Goal: Task Accomplishment & Management: Complete application form

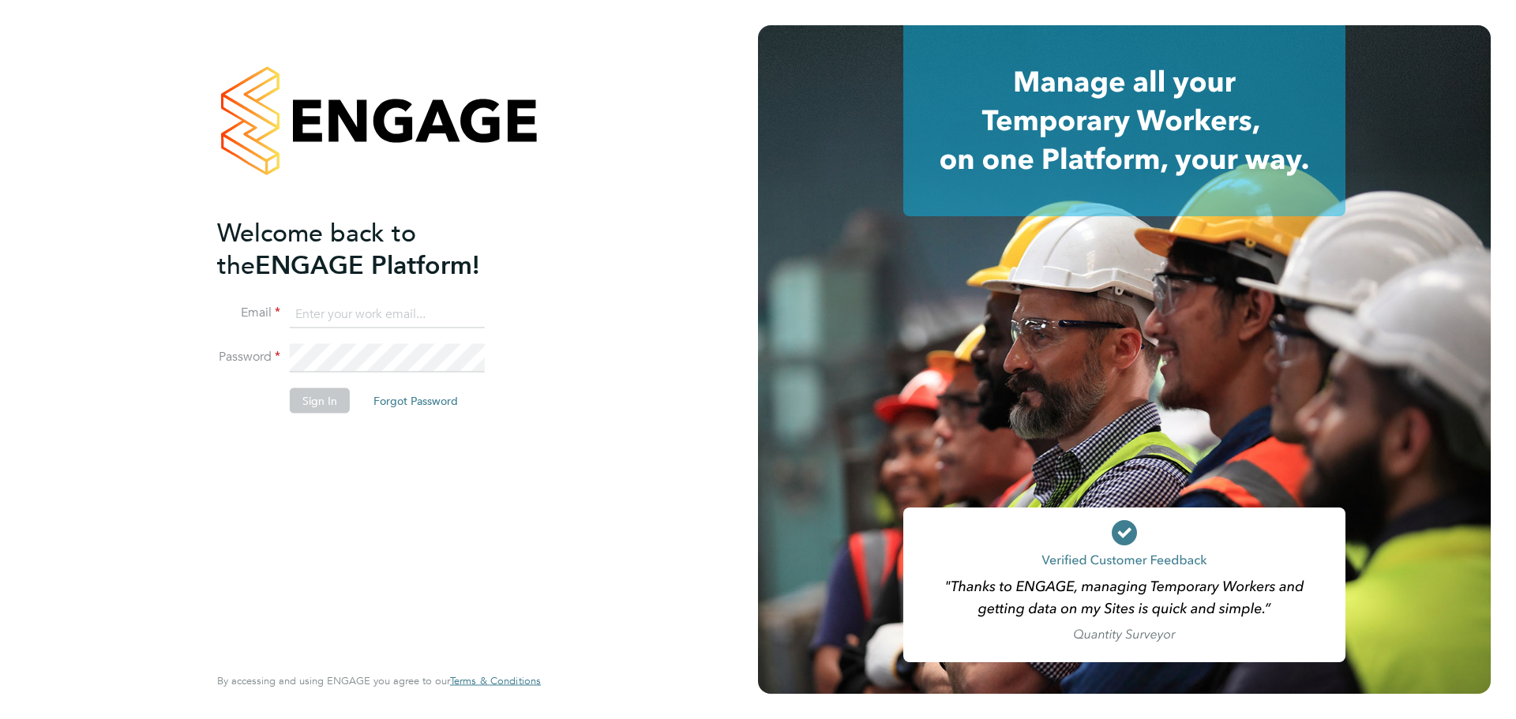
type input "lucy.anderton@integrapeople.com"
click at [313, 400] on button "Sign In" at bounding box center [320, 400] width 60 height 25
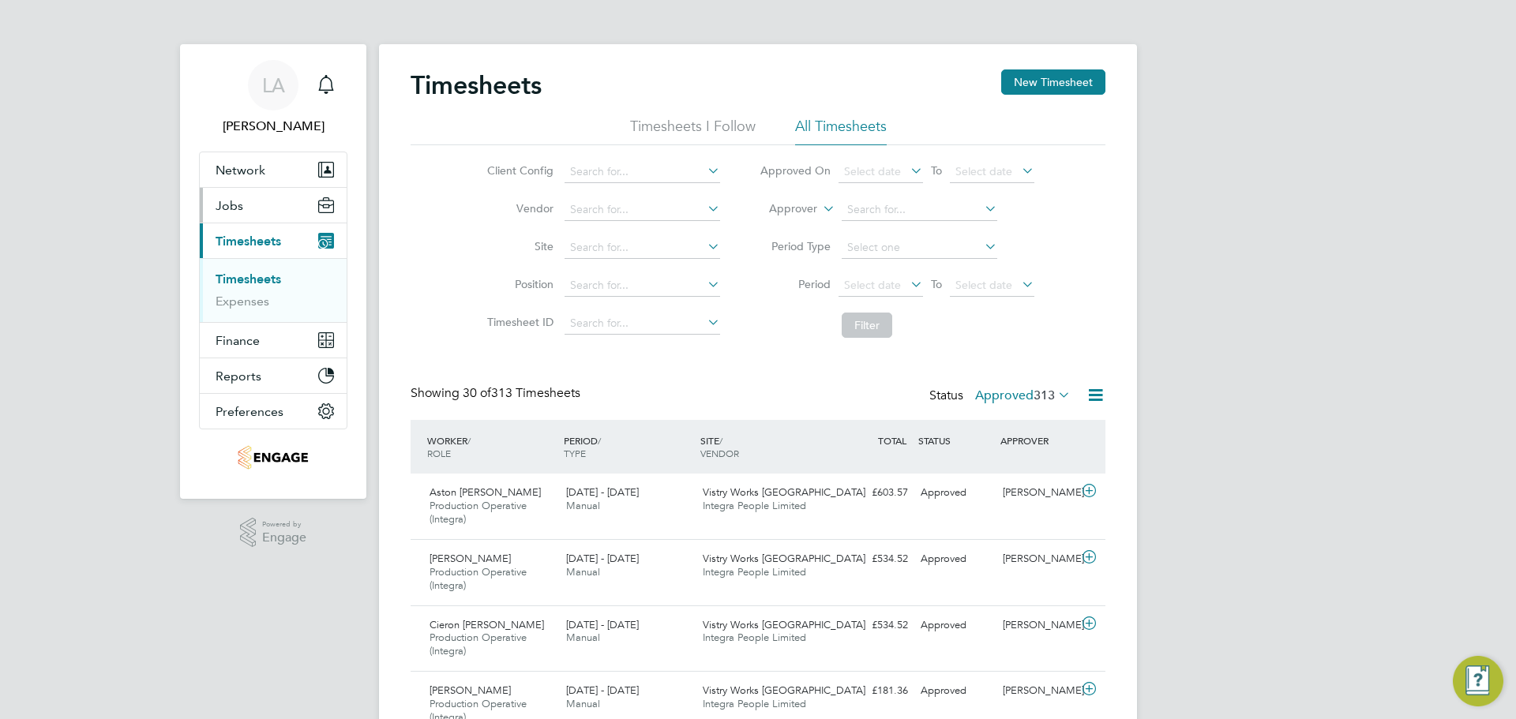
click at [247, 209] on button "Jobs" at bounding box center [273, 205] width 147 height 35
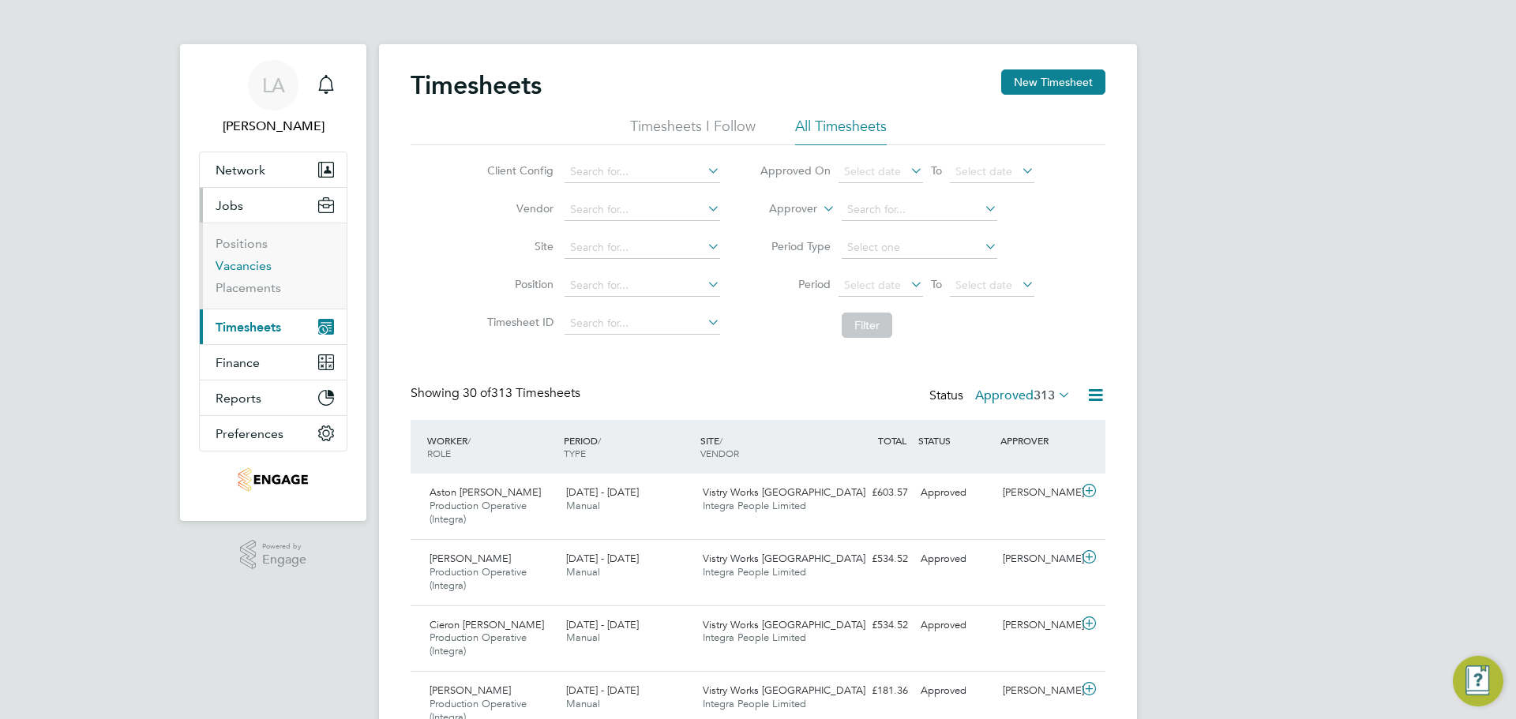
click at [253, 269] on link "Vacancies" at bounding box center [244, 265] width 56 height 15
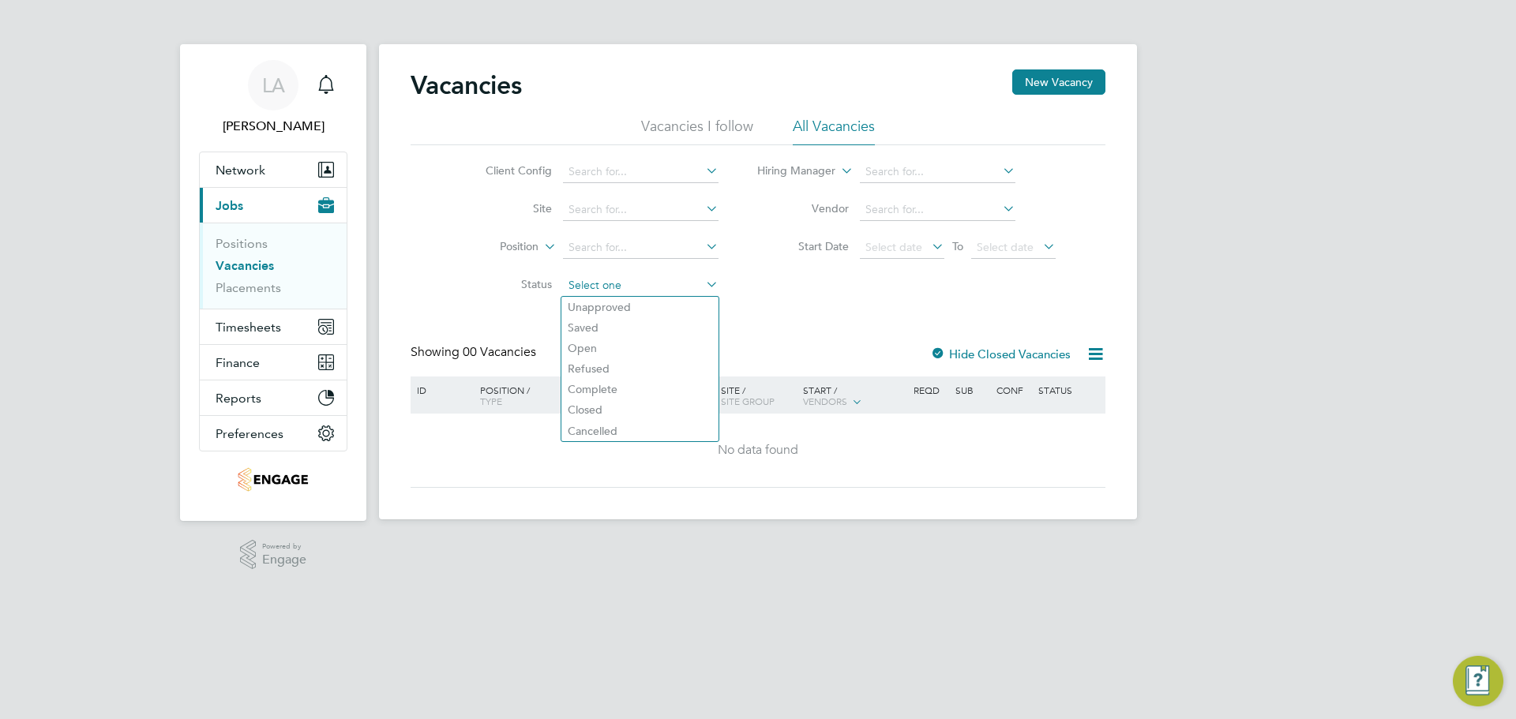
click at [669, 283] on input at bounding box center [641, 286] width 156 height 22
click at [612, 416] on li "Closed" at bounding box center [639, 409] width 157 height 21
type input "Closed"
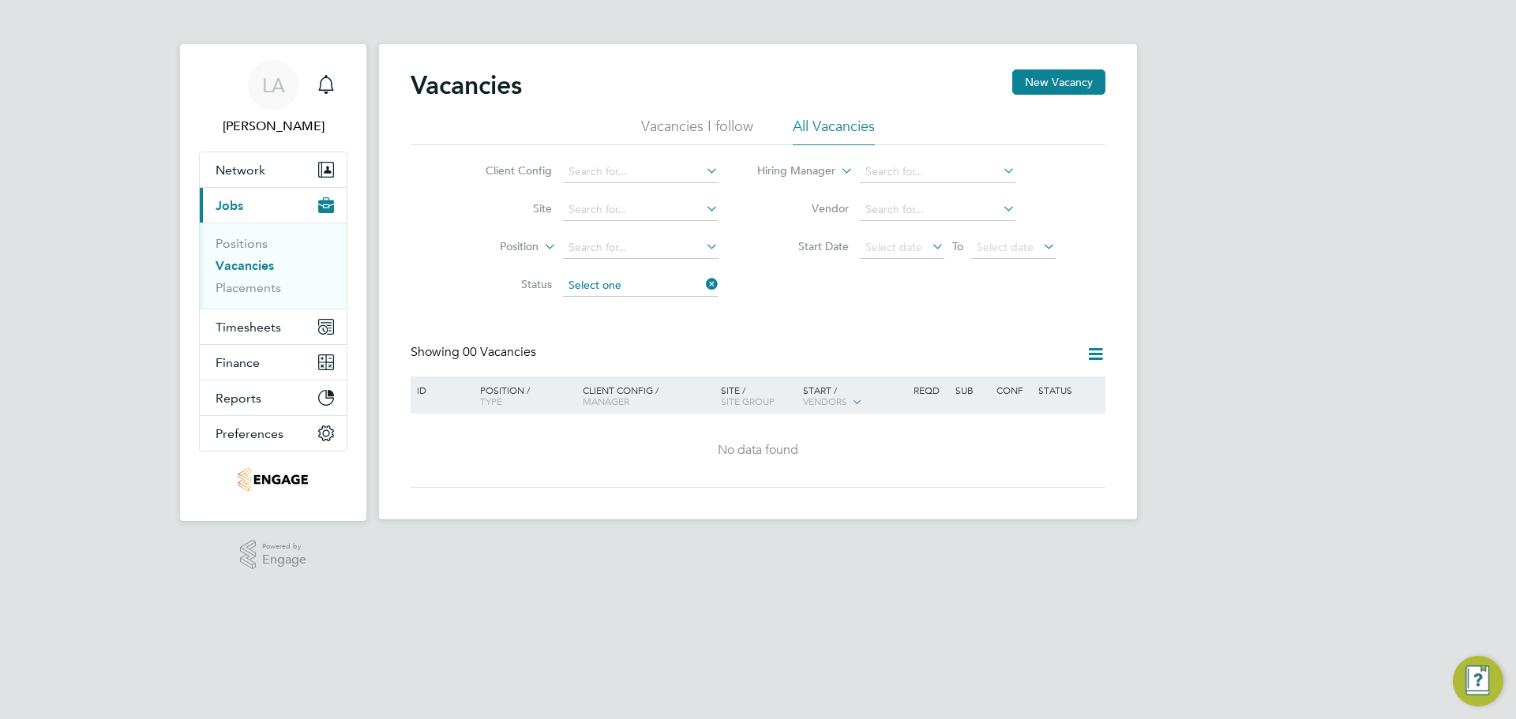
click at [684, 287] on input at bounding box center [641, 286] width 156 height 22
click at [635, 354] on li "Open" at bounding box center [639, 348] width 157 height 21
type input "Open"
click at [687, 287] on input at bounding box center [641, 286] width 156 height 22
drag, startPoint x: 618, startPoint y: 420, endPoint x: 625, endPoint y: 401, distance: 20.2
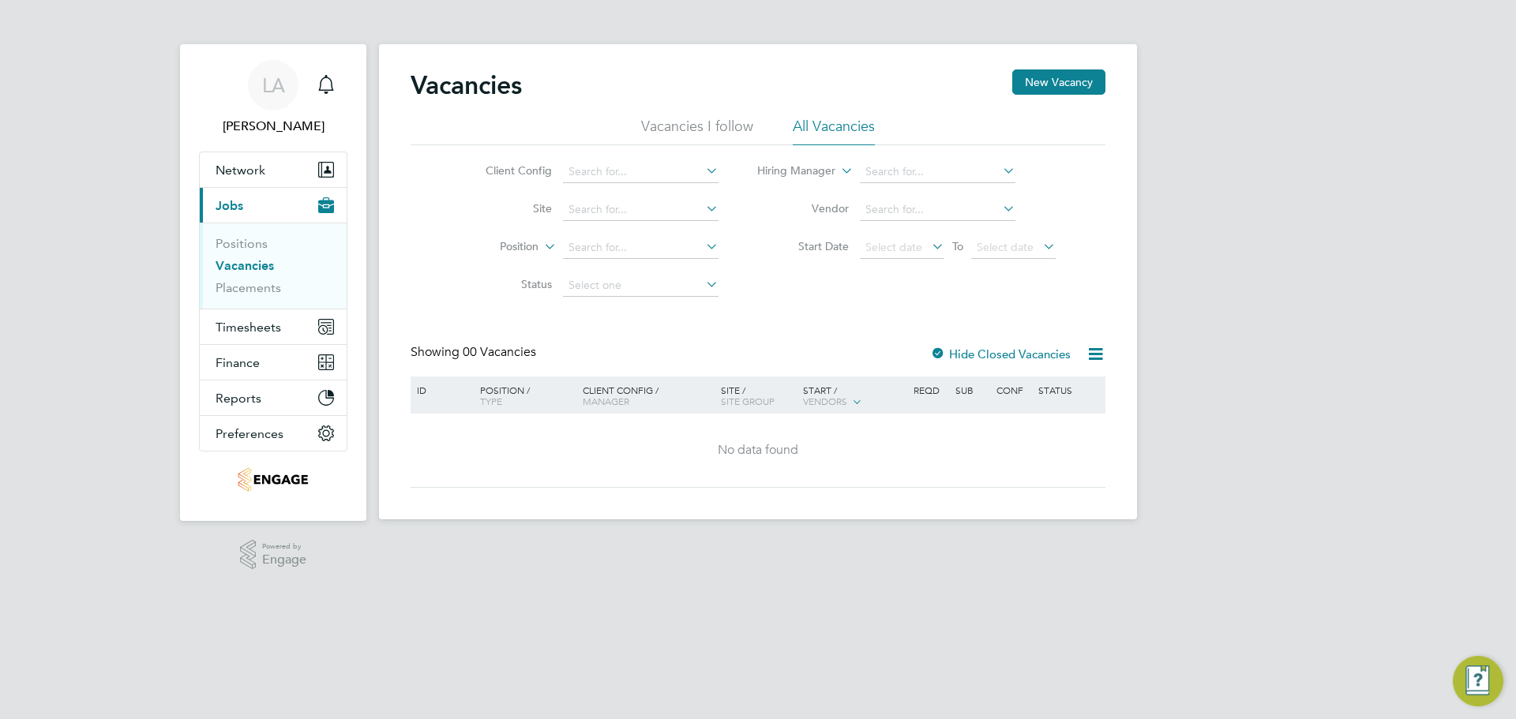
click at [625, 401] on div "Vacancies New Vacancy Vacancies I follow All Vacancies Client Config Site Posit…" at bounding box center [758, 281] width 758 height 475
click at [643, 284] on input at bounding box center [641, 286] width 156 height 22
click at [631, 380] on div "Vacancies New Vacancy Vacancies I follow All Vacancies Client Config Site Posit…" at bounding box center [758, 281] width 758 height 475
click at [643, 279] on input at bounding box center [641, 286] width 156 height 22
click at [622, 386] on li "Complete" at bounding box center [639, 389] width 157 height 21
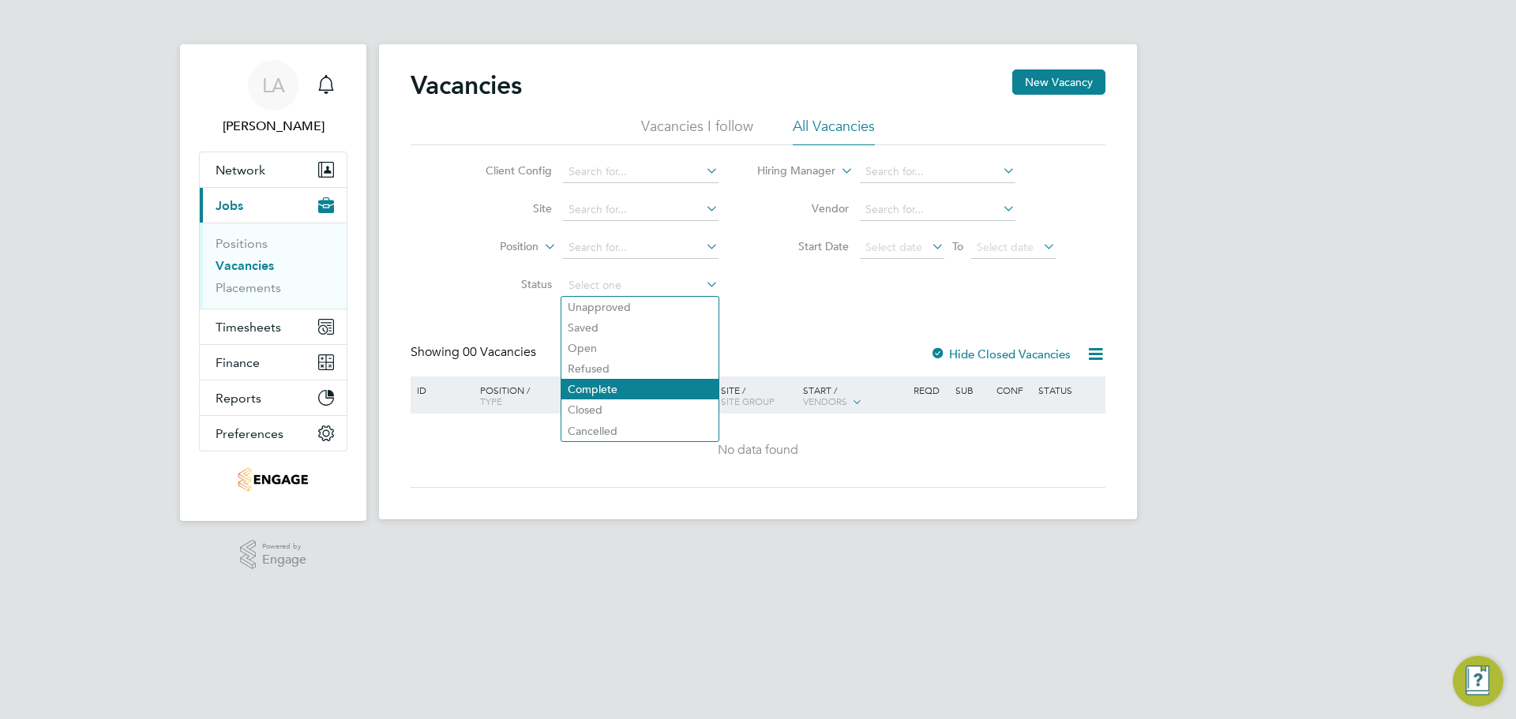
type input "Complete"
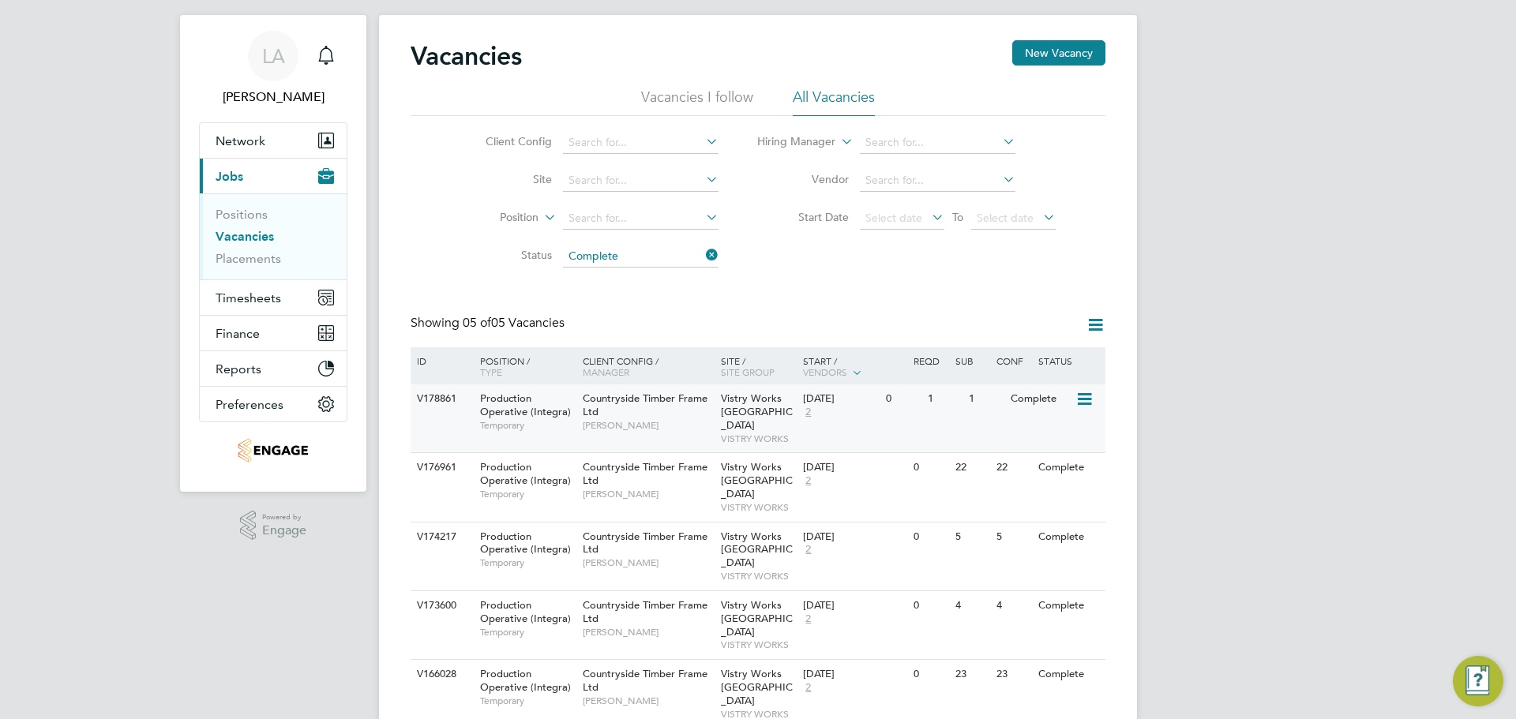
click at [1085, 396] on icon at bounding box center [1083, 399] width 16 height 19
click at [1046, 439] on li "View Details" at bounding box center [1045, 436] width 92 height 22
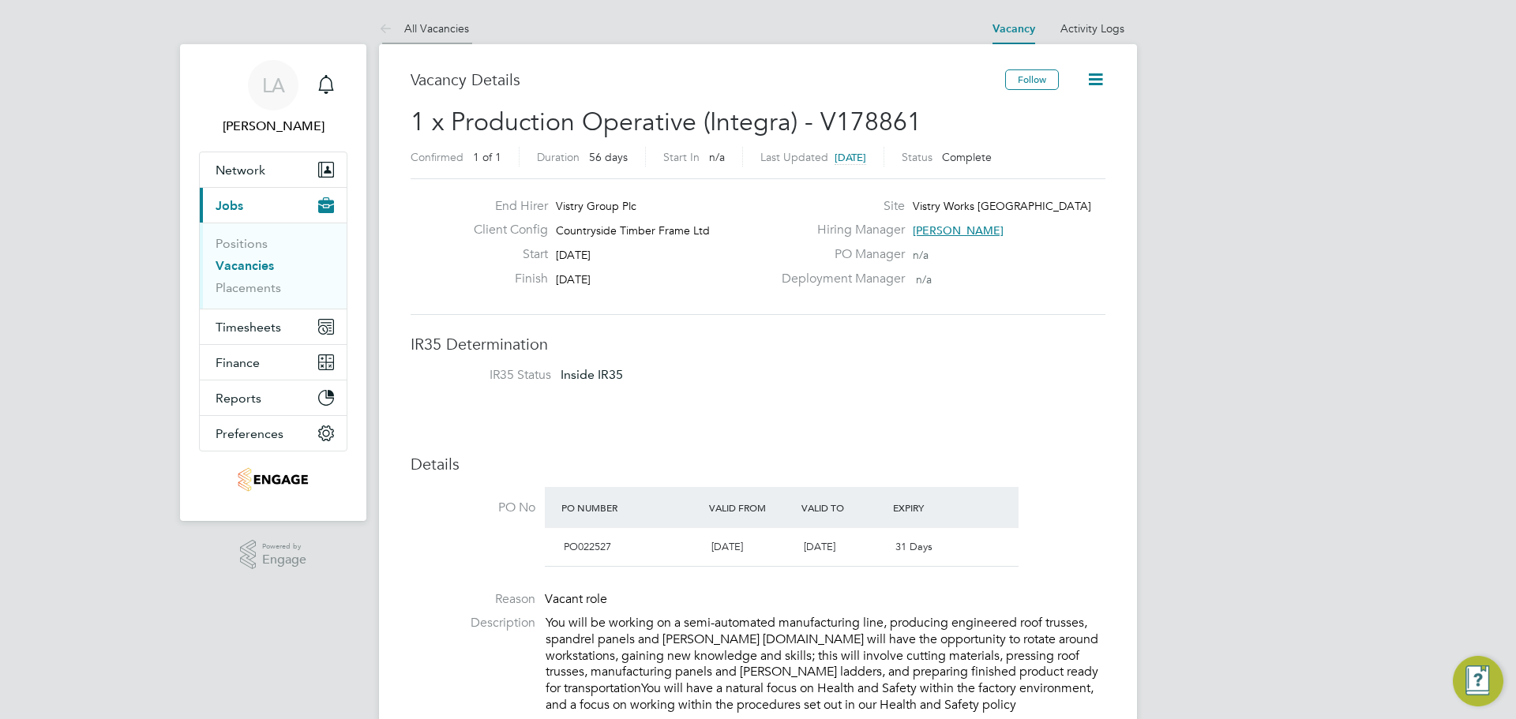
click at [412, 32] on link "All Vacancies" at bounding box center [424, 28] width 90 height 14
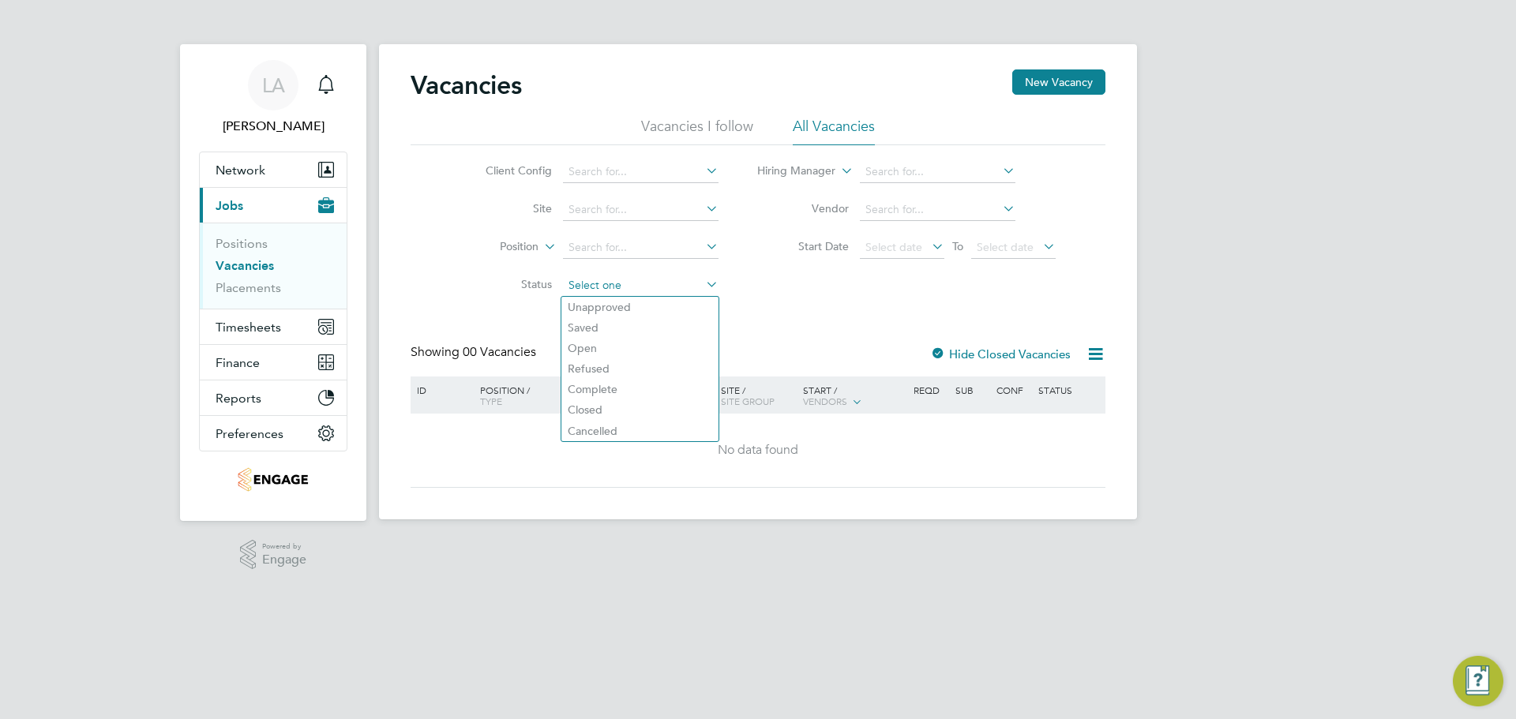
click at [690, 275] on input at bounding box center [641, 286] width 156 height 22
click at [624, 386] on li "Complete" at bounding box center [639, 389] width 157 height 21
type input "Complete"
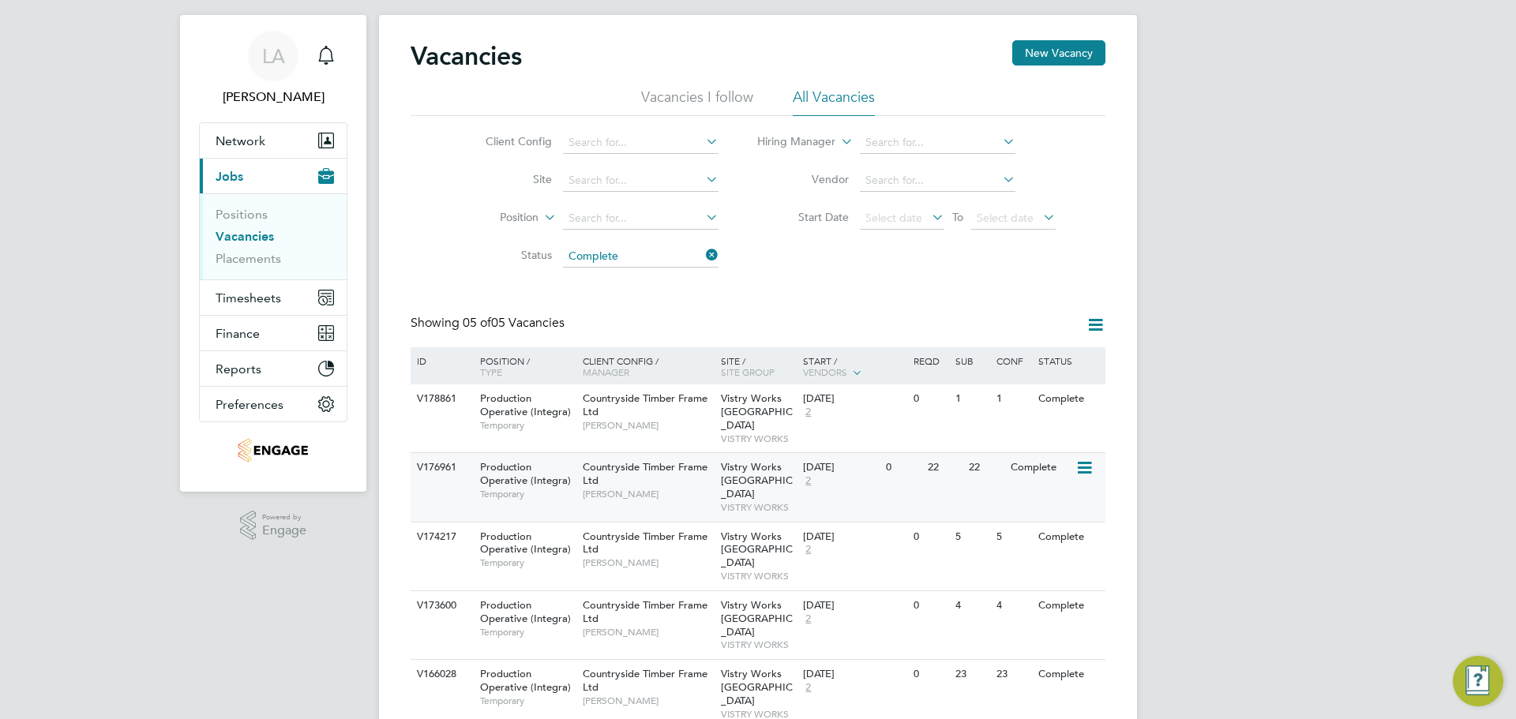
click at [1073, 462] on div "Complete" at bounding box center [1040, 467] width 69 height 29
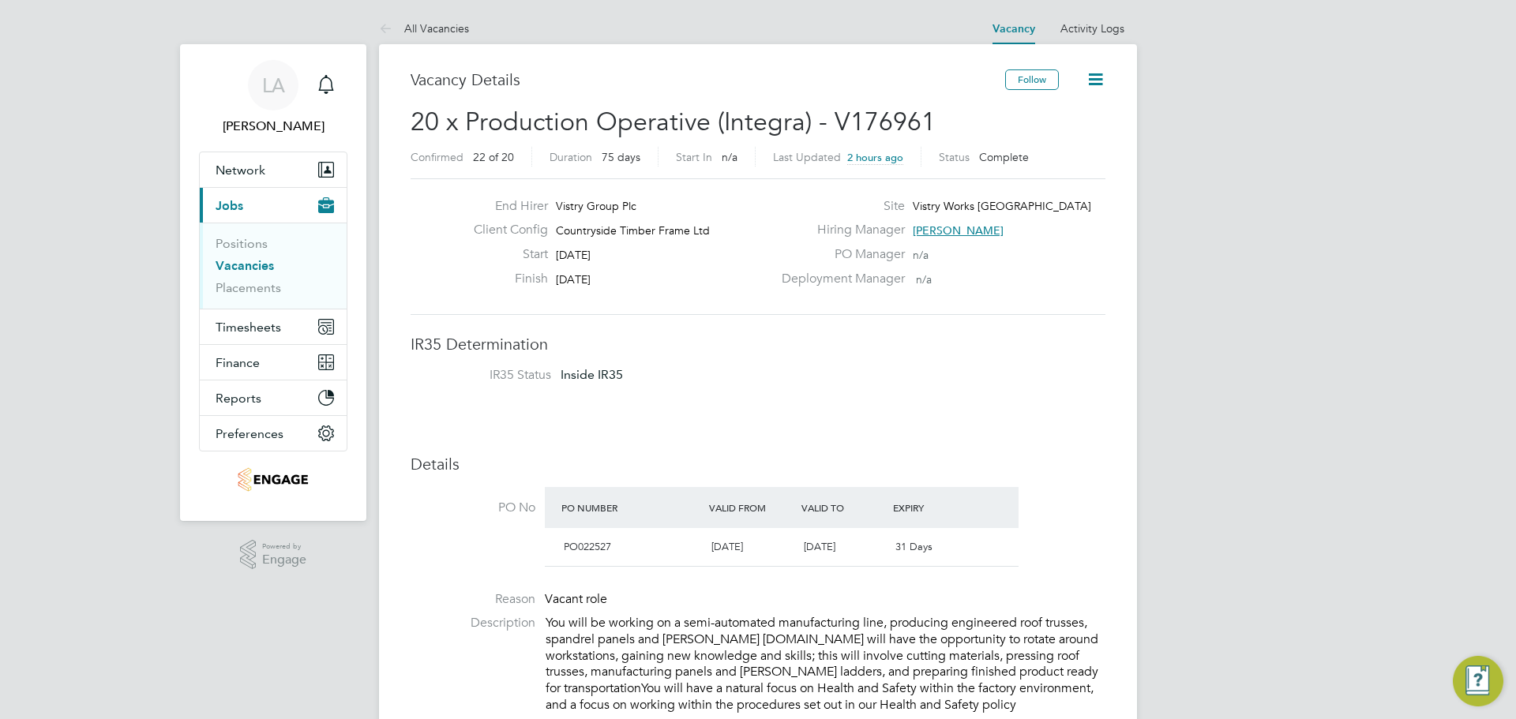
click at [399, 24] on link "All Vacancies" at bounding box center [424, 28] width 90 height 14
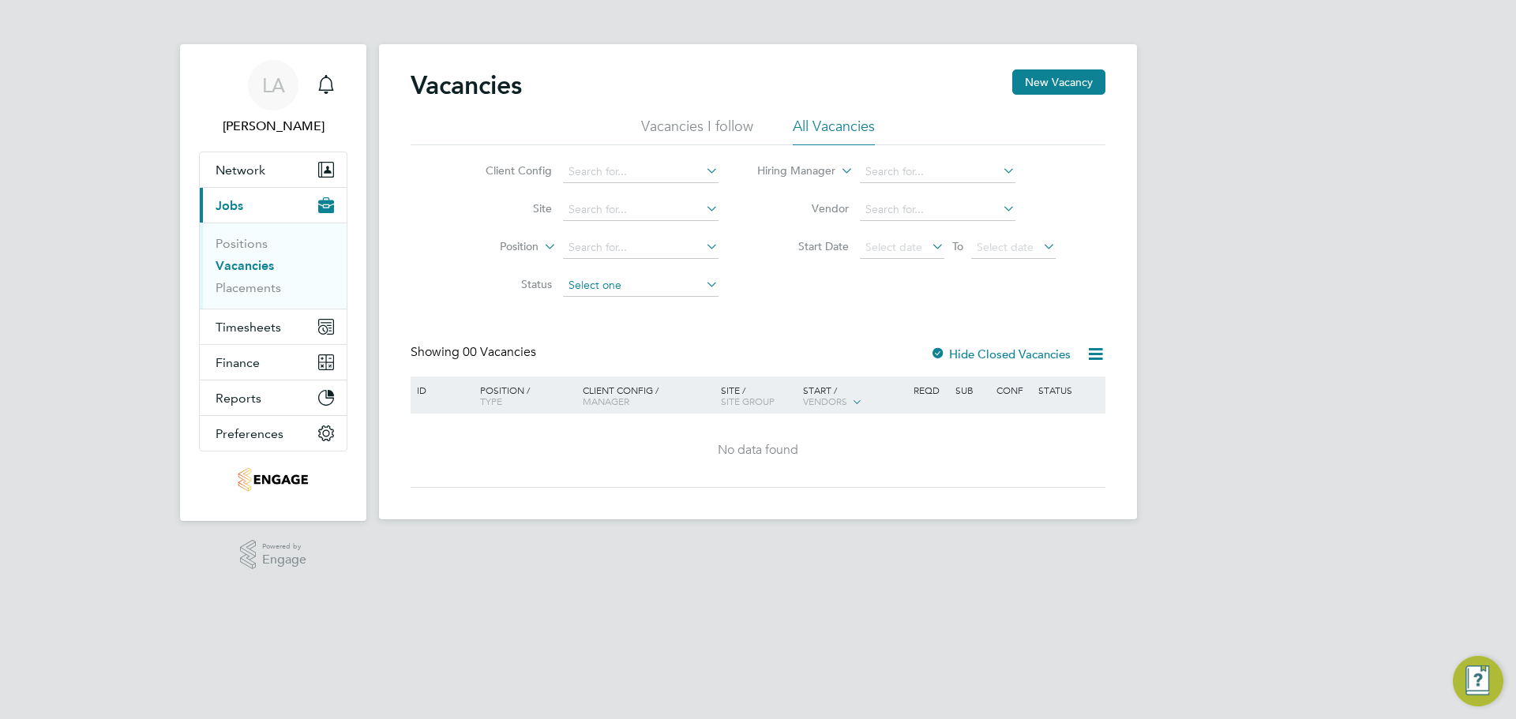
click at [671, 283] on input at bounding box center [641, 286] width 156 height 22
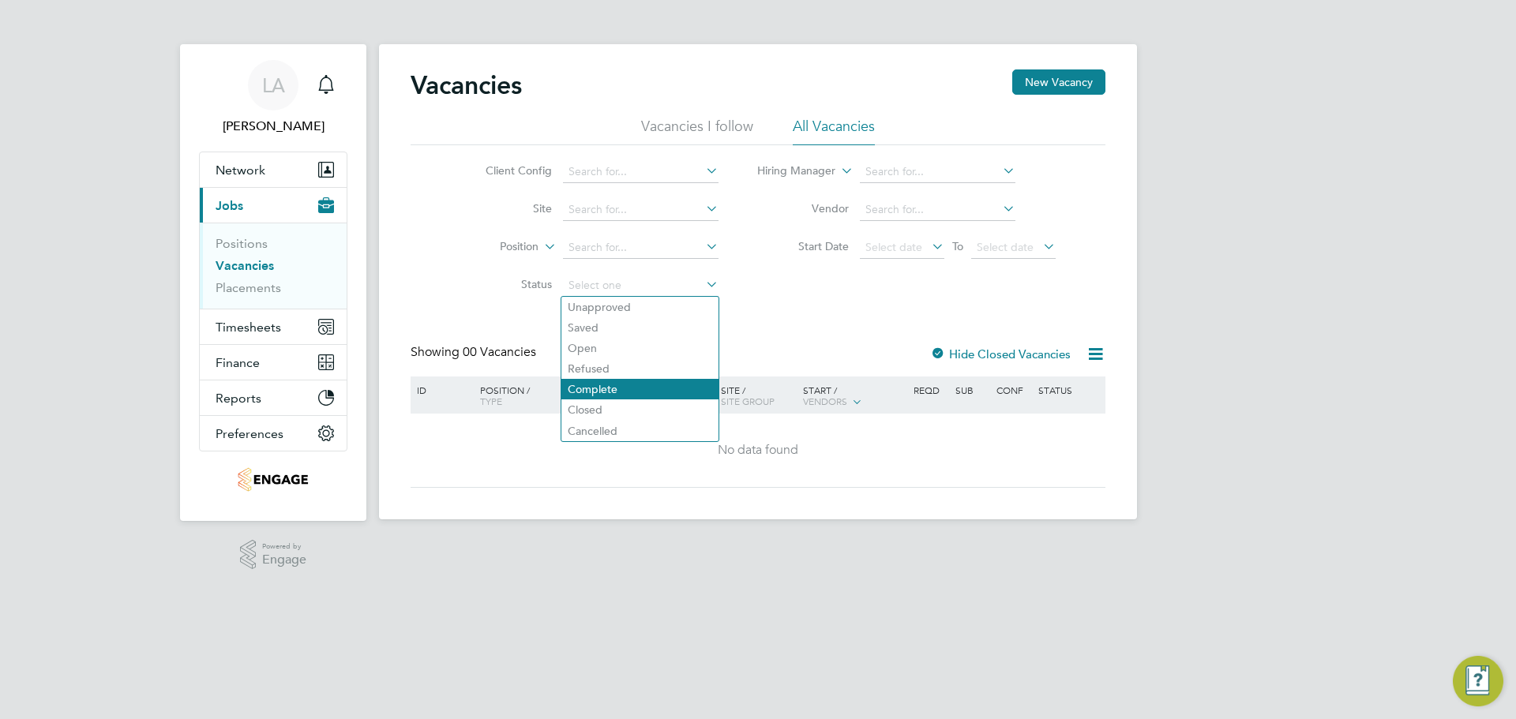
click at [659, 388] on li "Complete" at bounding box center [639, 389] width 157 height 21
type input "Complete"
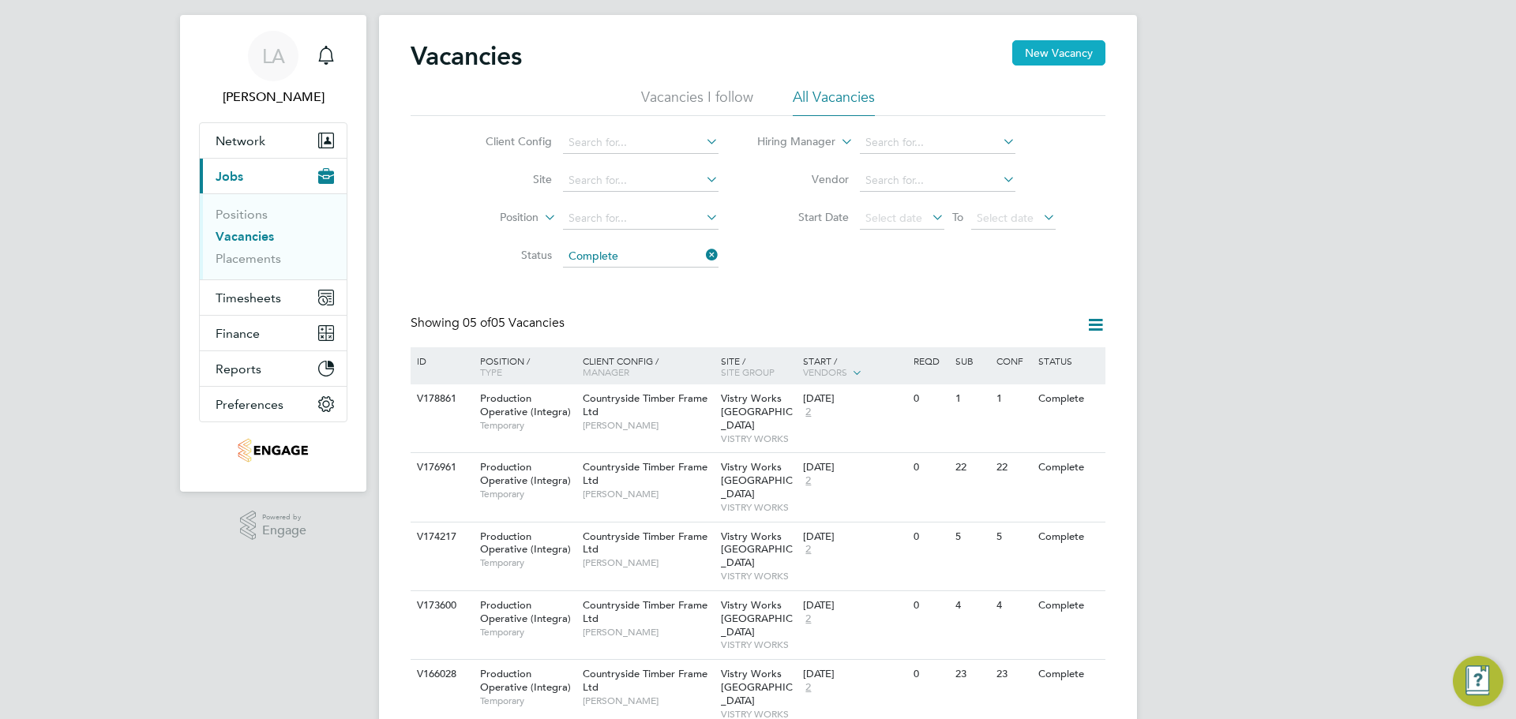
click at [1043, 47] on button "New Vacancy" at bounding box center [1058, 52] width 93 height 25
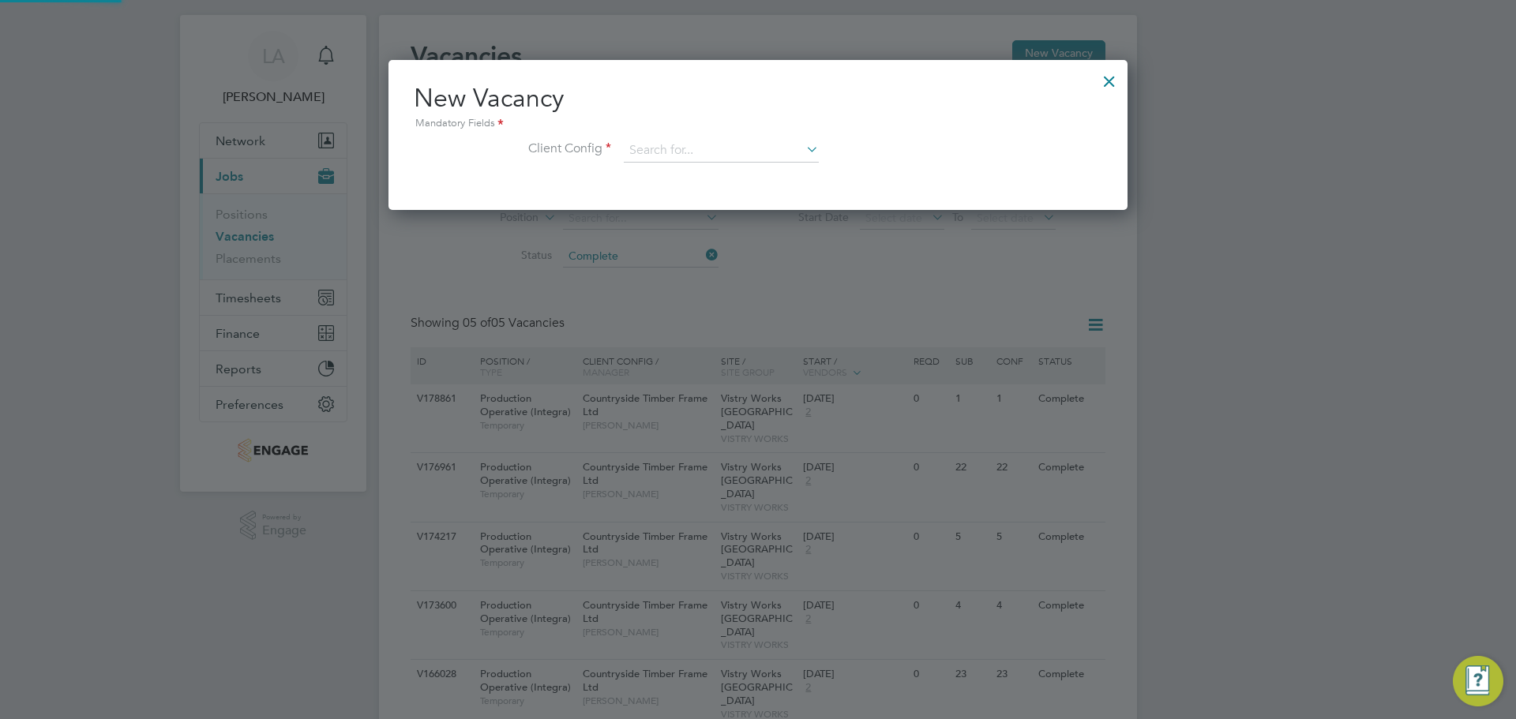
scroll to position [150, 740]
click at [765, 152] on input at bounding box center [721, 151] width 195 height 24
type input "Countryside"
click at [807, 129] on div "Mandatory Fields" at bounding box center [758, 123] width 688 height 17
click at [1096, 75] on div at bounding box center [1109, 77] width 28 height 28
